Goal: Task Accomplishment & Management: Manage account settings

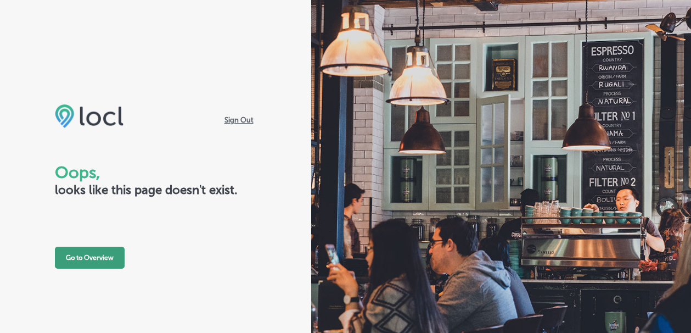
click at [75, 261] on button "Go to Overview" at bounding box center [90, 257] width 70 height 22
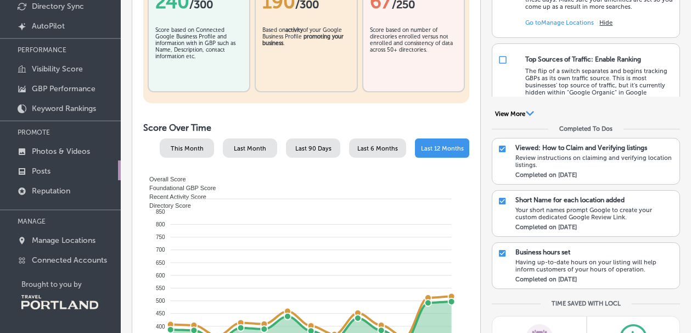
scroll to position [93, 0]
click at [52, 244] on p "Manage Locations" at bounding box center [64, 239] width 64 height 9
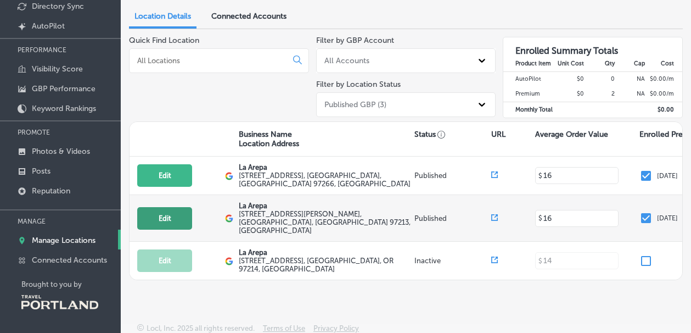
click at [160, 210] on button "Edit" at bounding box center [164, 218] width 55 height 23
select select "US"
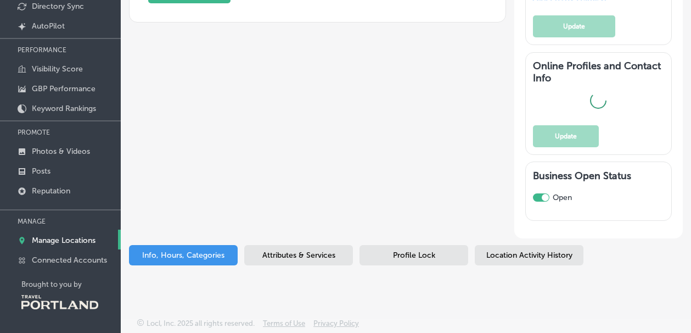
type input "La Arepa"
type textarea "We ARE Venezuelan food, is like home-made food with traditional recipes"
type input "[EMAIL_ADDRESS][DOMAIN_NAME]"
type input "[URL][DOMAIN_NAME]"
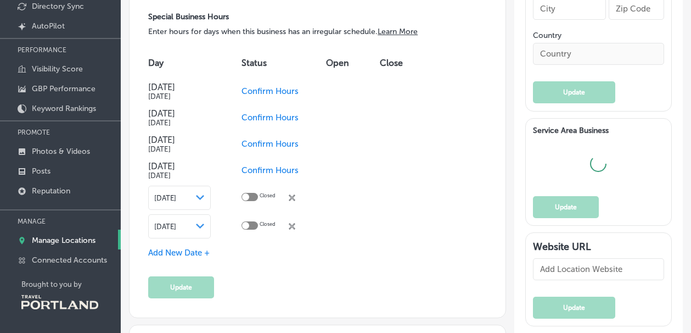
scroll to position [977, 0]
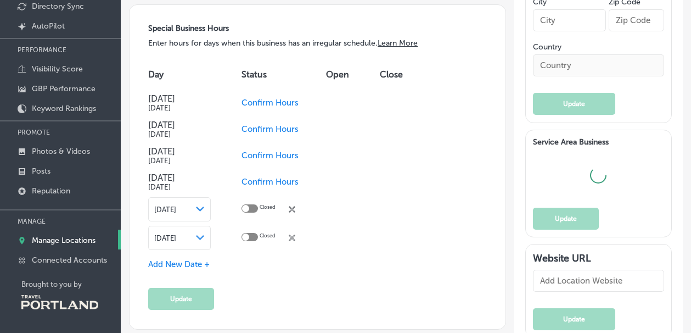
type input "[STREET_ADDRESS][PERSON_NAME]"
type input "[GEOGRAPHIC_DATA]"
type input "97213"
type input "US"
type input "[URL][DOMAIN_NAME]"
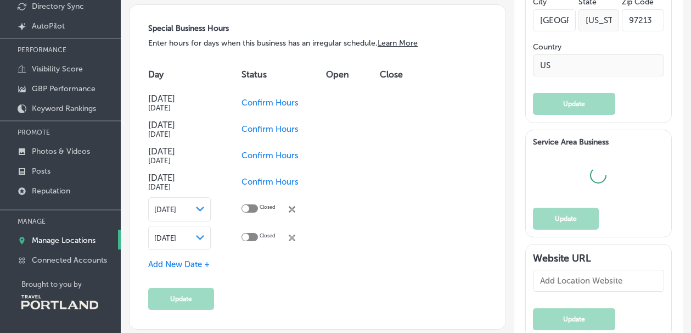
type input "[PHONE_NUMBER]"
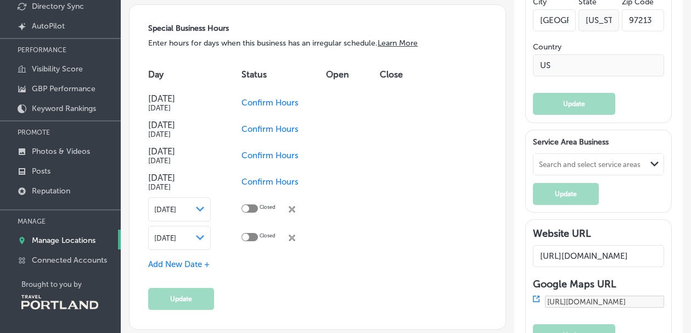
click at [298, 215] on td "Closed close Created with Sketch." at bounding box center [284, 209] width 85 height 29
click at [295, 212] on icon "close Created with Sketch." at bounding box center [292, 209] width 7 height 7
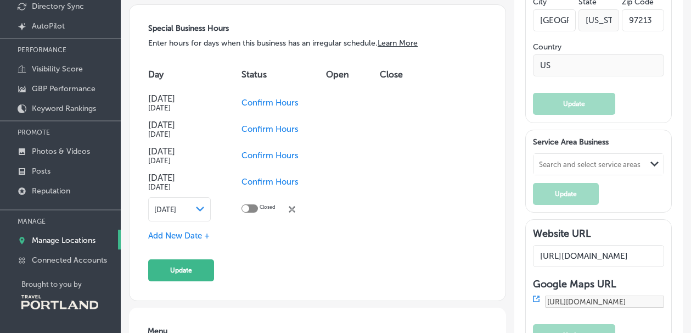
click at [292, 210] on icon "close Created with Sketch." at bounding box center [292, 209] width 7 height 7
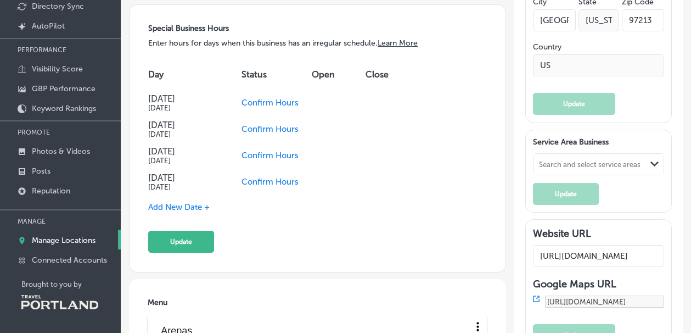
click at [169, 205] on span "Add New Date +" at bounding box center [178, 207] width 61 height 10
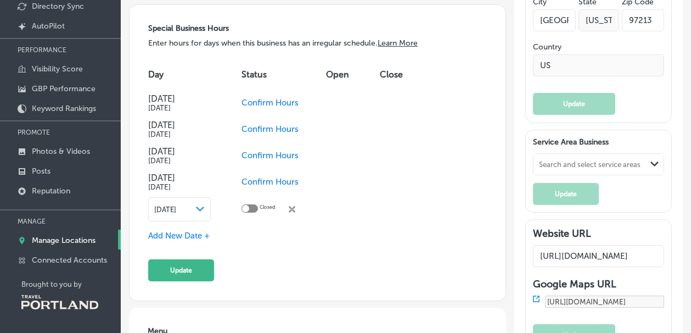
click at [249, 207] on div at bounding box center [250, 208] width 16 height 8
checkbox input "true"
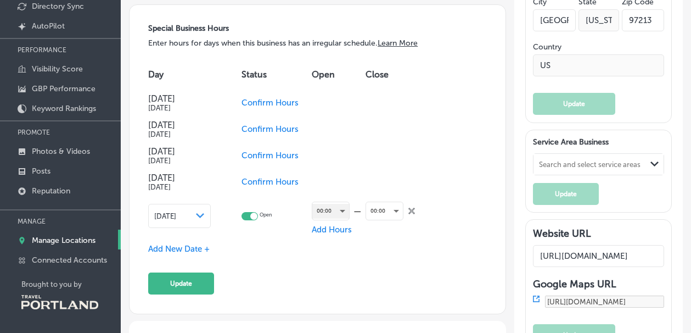
click at [329, 212] on div "00:00" at bounding box center [330, 211] width 37 height 15
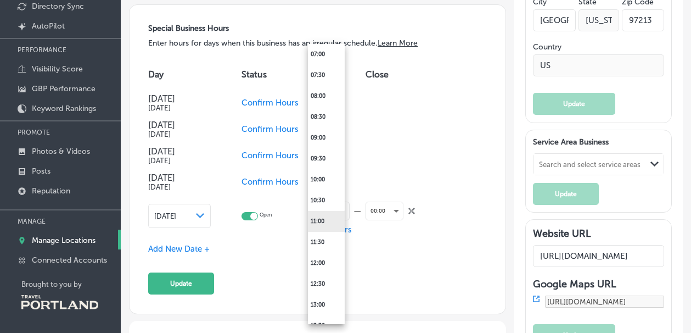
scroll to position [312, 0]
click at [321, 226] on li "11:00" at bounding box center [326, 222] width 37 height 21
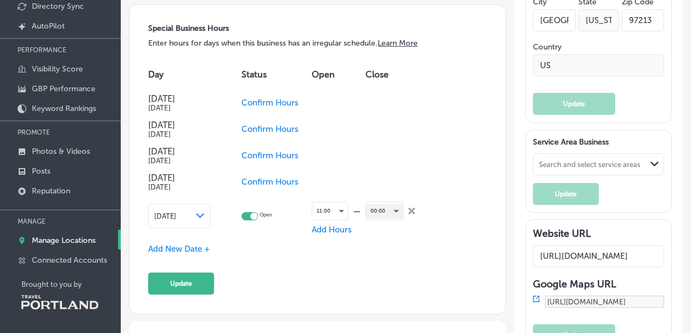
click at [375, 215] on div "00:00" at bounding box center [384, 211] width 37 height 15
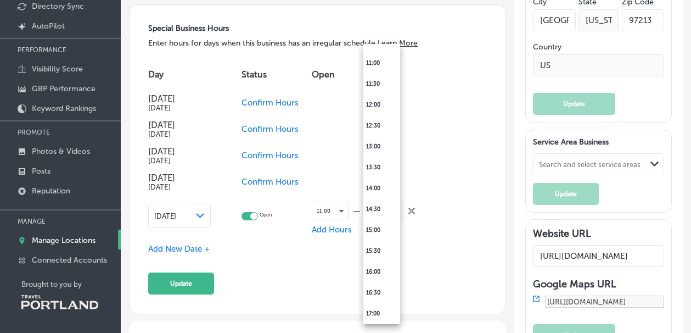
scroll to position [472, 0]
click at [374, 188] on li "14:00" at bounding box center [381, 187] width 37 height 21
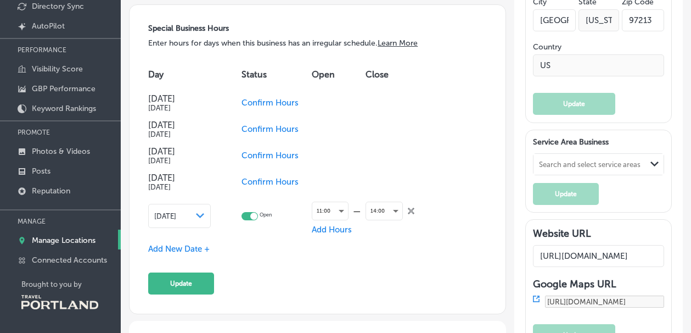
click at [317, 231] on span "Add Hours" at bounding box center [332, 230] width 40 height 10
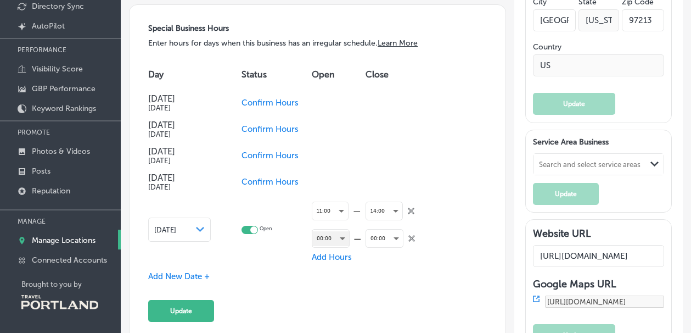
click at [317, 241] on div "00:00" at bounding box center [330, 238] width 37 height 15
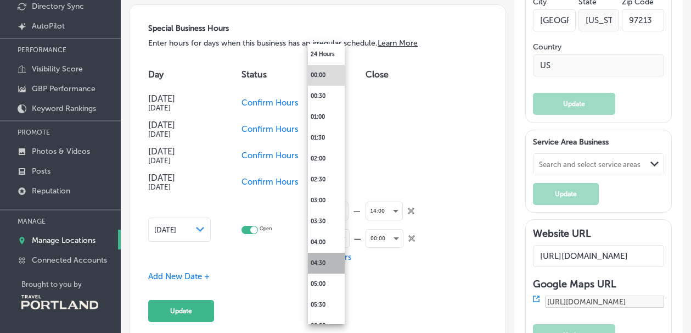
click at [319, 259] on li "04:30" at bounding box center [326, 263] width 37 height 21
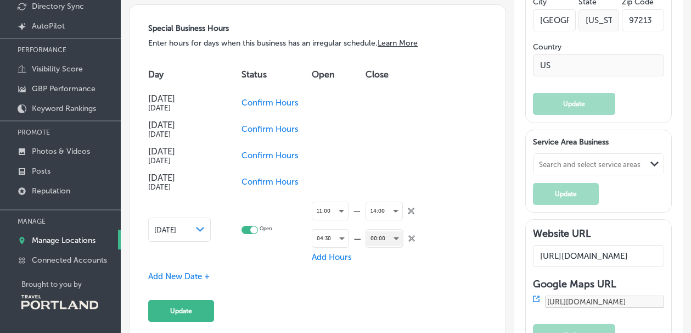
click at [385, 239] on div "00:00" at bounding box center [384, 238] width 37 height 15
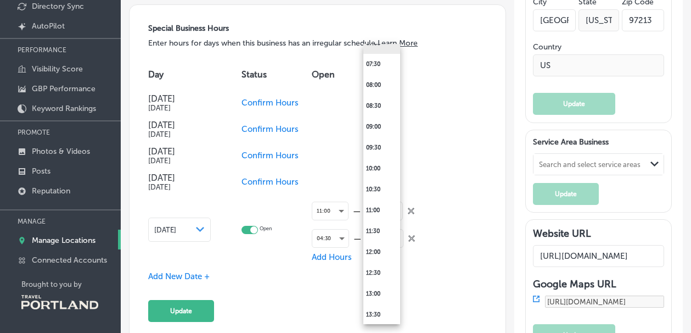
scroll to position [326, 0]
click at [332, 235] on div at bounding box center [345, 166] width 691 height 333
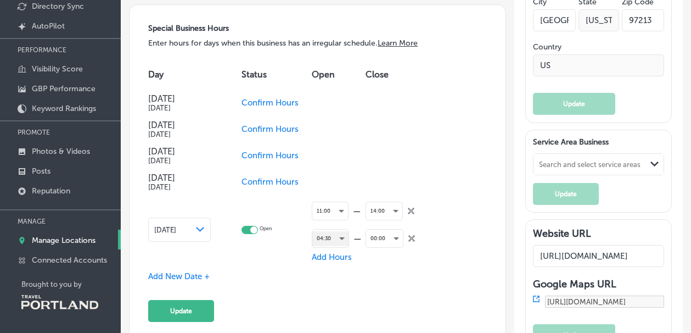
click at [334, 239] on div "04:30" at bounding box center [330, 238] width 36 height 15
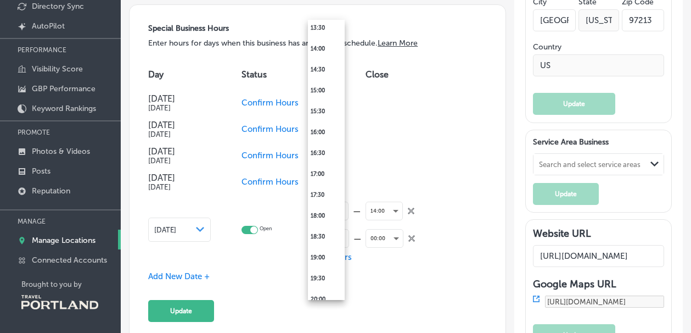
scroll to position [580, 0]
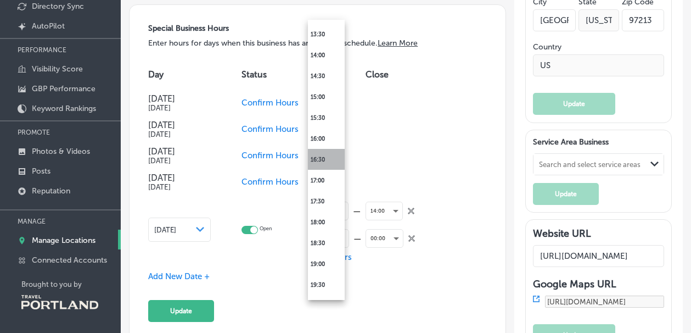
click at [322, 154] on li "16:30" at bounding box center [326, 159] width 37 height 21
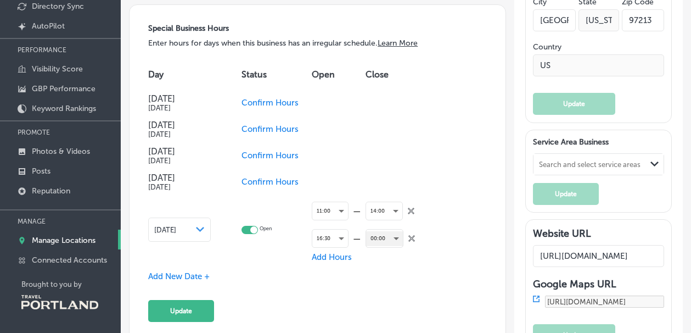
click at [383, 235] on div "00:00" at bounding box center [384, 238] width 37 height 15
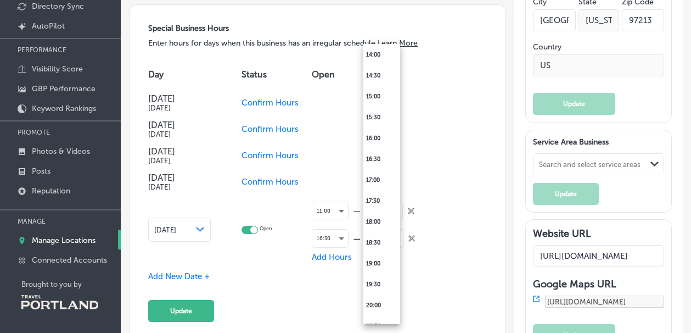
scroll to position [607, 0]
click at [380, 279] on li "19:30" at bounding box center [381, 281] width 37 height 21
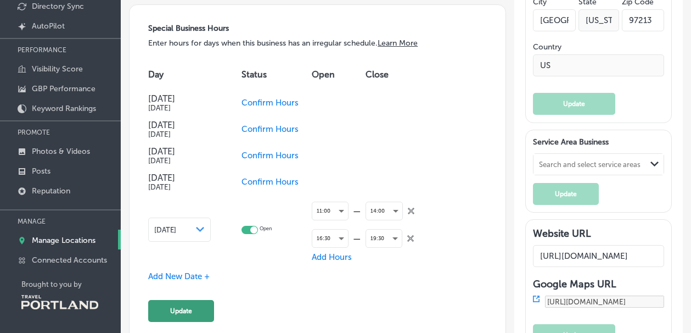
click at [177, 316] on button "Update" at bounding box center [181, 311] width 66 height 22
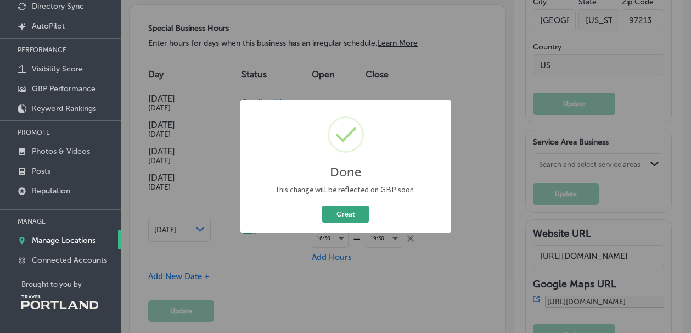
click at [337, 215] on button "Great" at bounding box center [345, 213] width 47 height 17
